Goal: Task Accomplishment & Management: Manage account settings

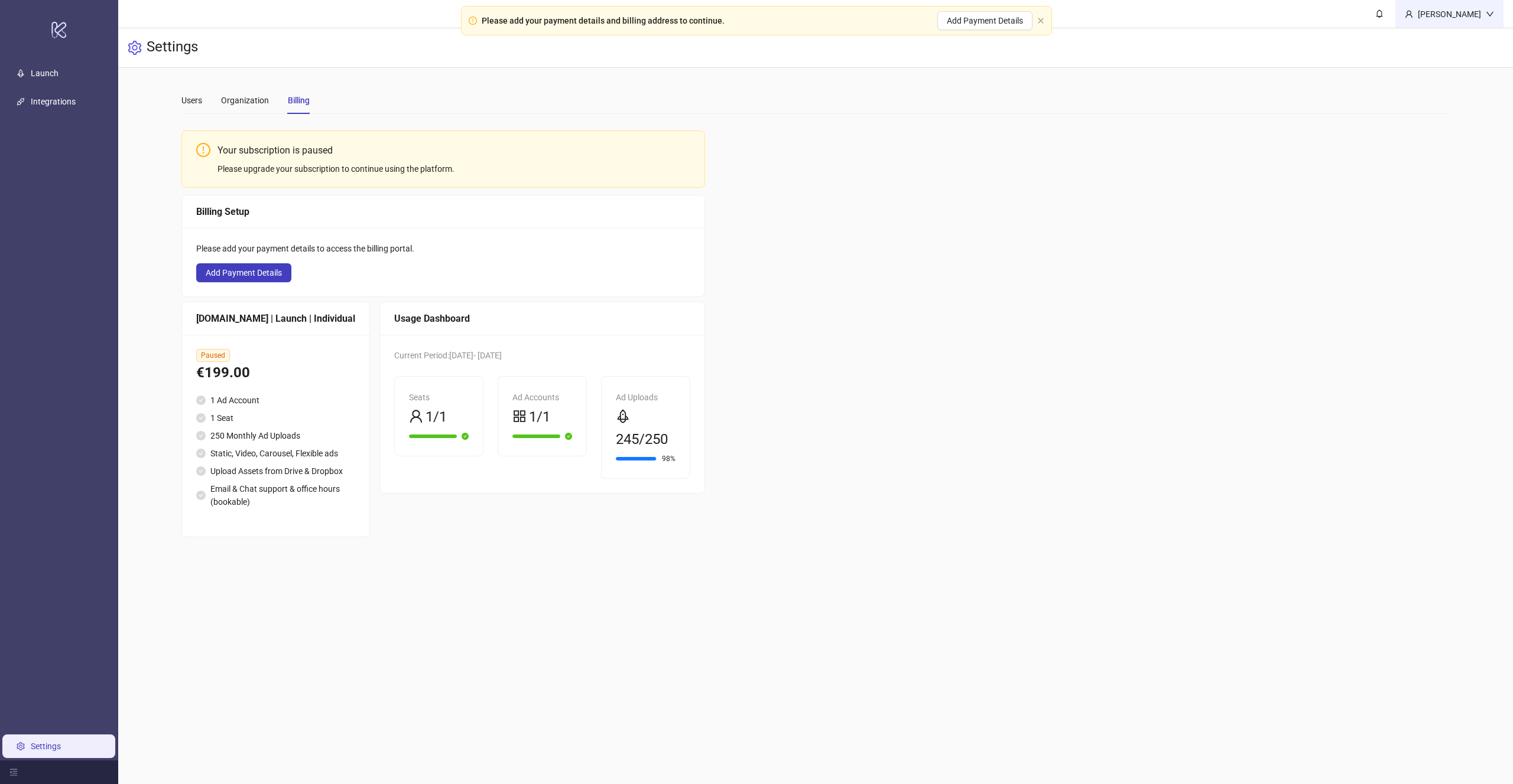
click at [1471, 9] on div "[PERSON_NAME]" at bounding box center [1449, 14] width 72 height 13
click at [1443, 41] on span "Logout" at bounding box center [1464, 42] width 56 height 13
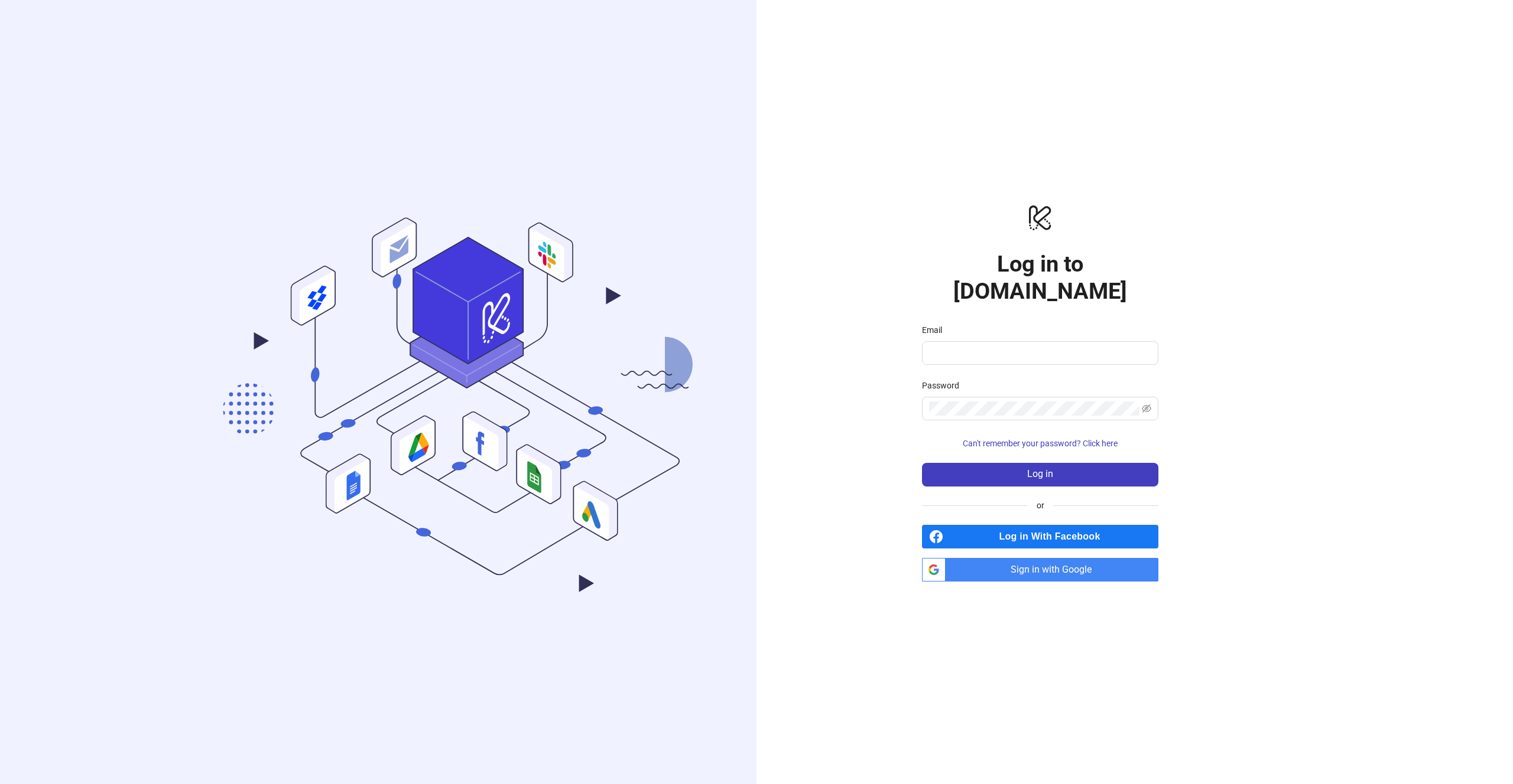
click at [1059, 324] on div "Email" at bounding box center [1040, 333] width 237 height 18
drag, startPoint x: 1055, startPoint y: 329, endPoint x: 1047, endPoint y: 348, distance: 20.6
click at [1055, 342] on span at bounding box center [1040, 353] width 237 height 24
click at [1026, 558] on span "Sign in with Google" at bounding box center [1054, 570] width 208 height 24
